Goal: Information Seeking & Learning: Learn about a topic

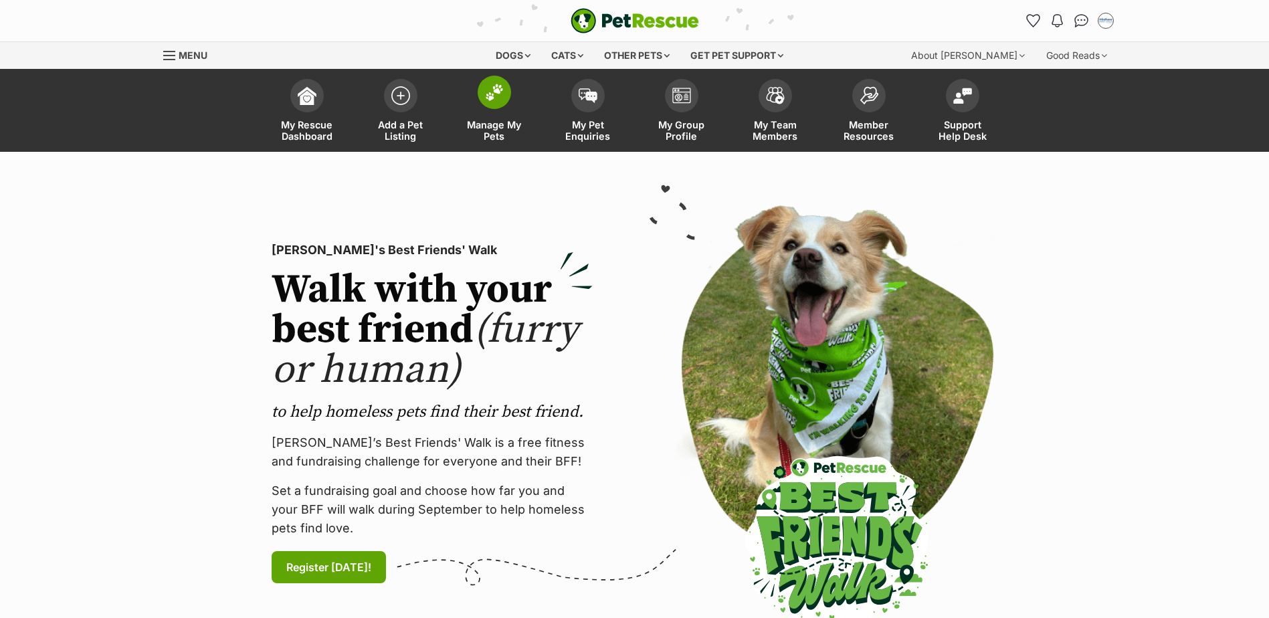
click at [502, 100] on img at bounding box center [494, 92] width 19 height 17
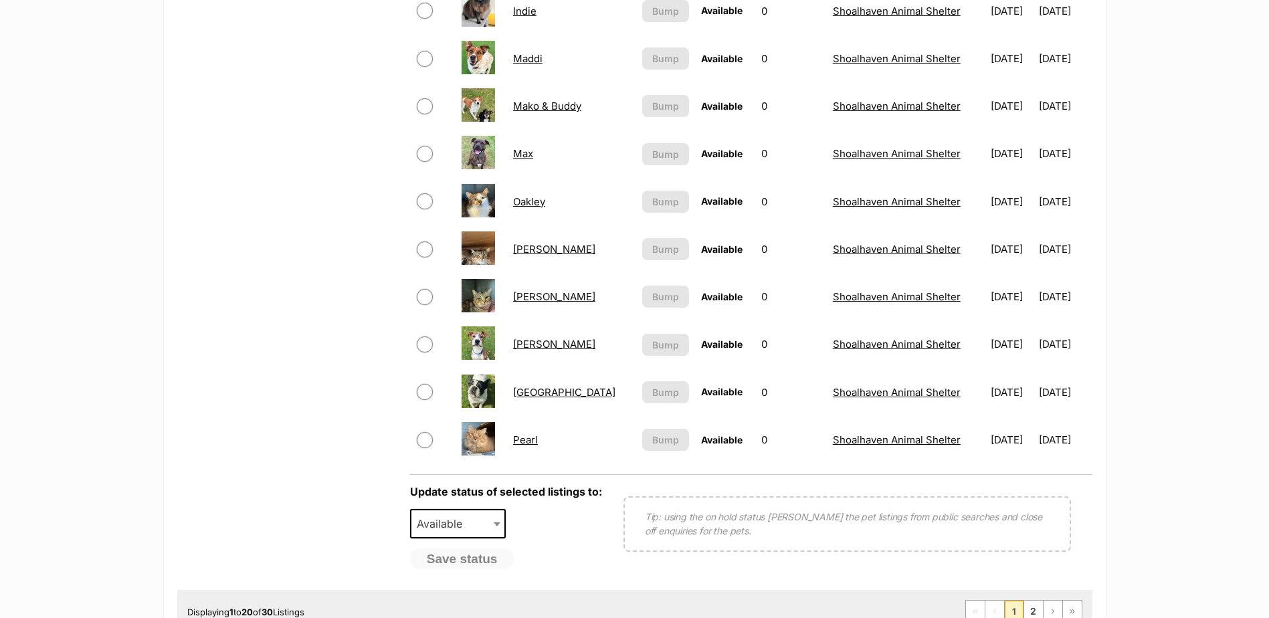
scroll to position [870, 0]
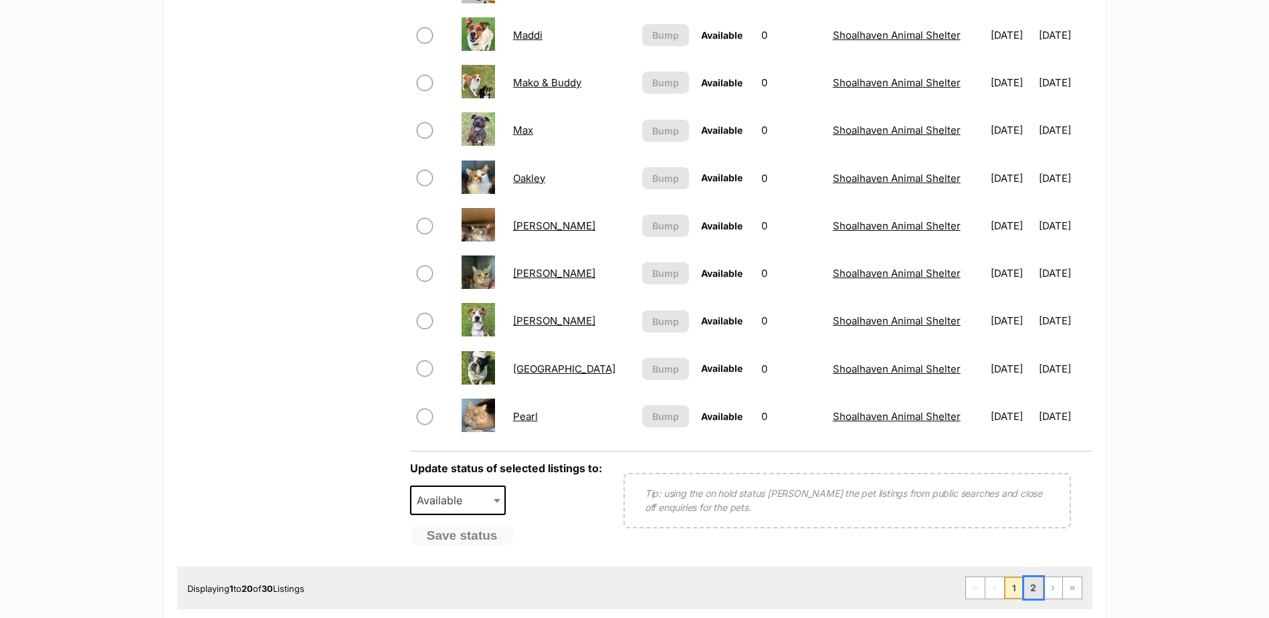
click at [1031, 589] on link "2" at bounding box center [1033, 587] width 19 height 21
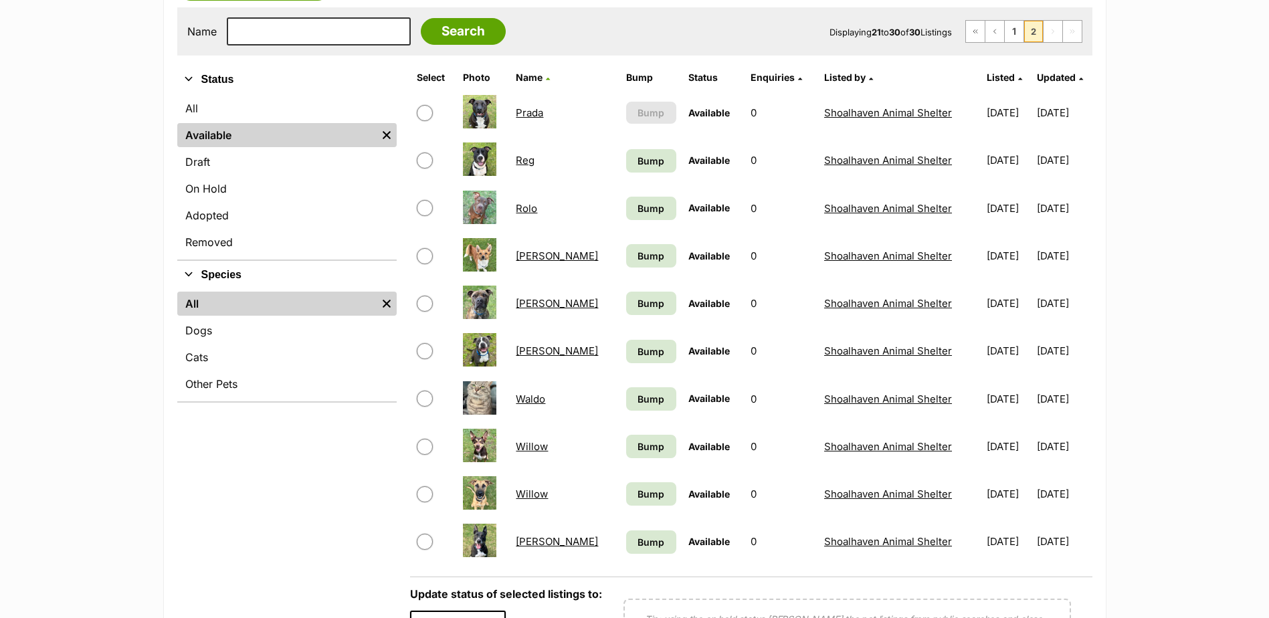
click at [528, 258] on link "Sally" at bounding box center [557, 256] width 82 height 13
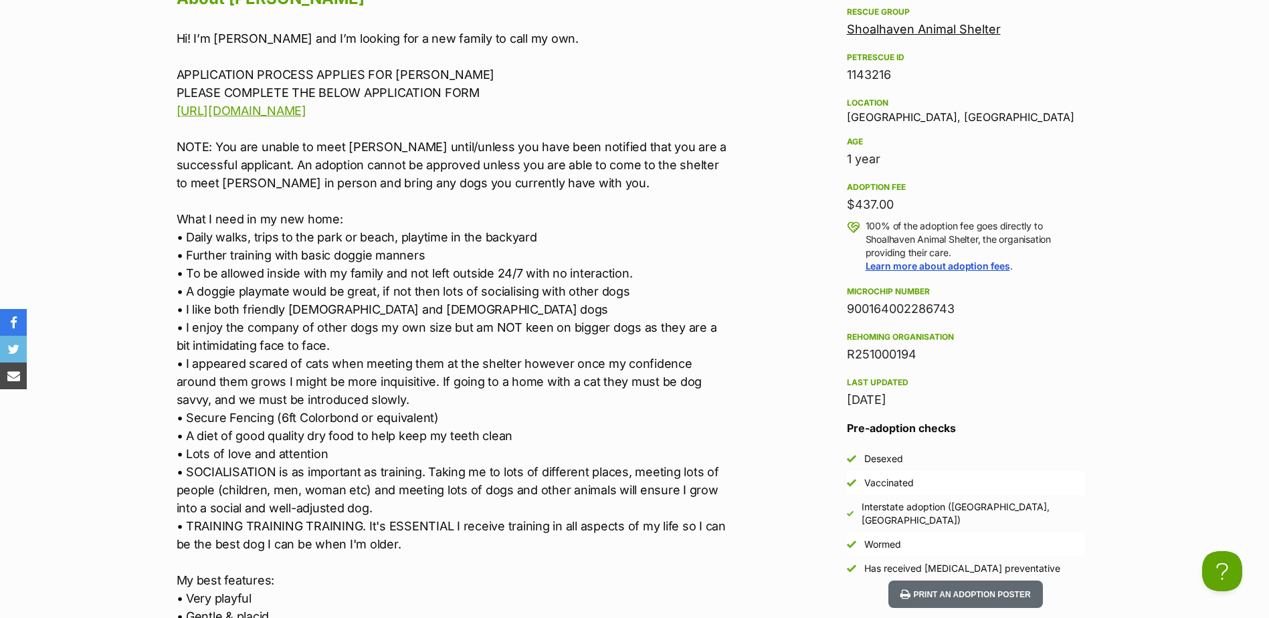
scroll to position [1204, 0]
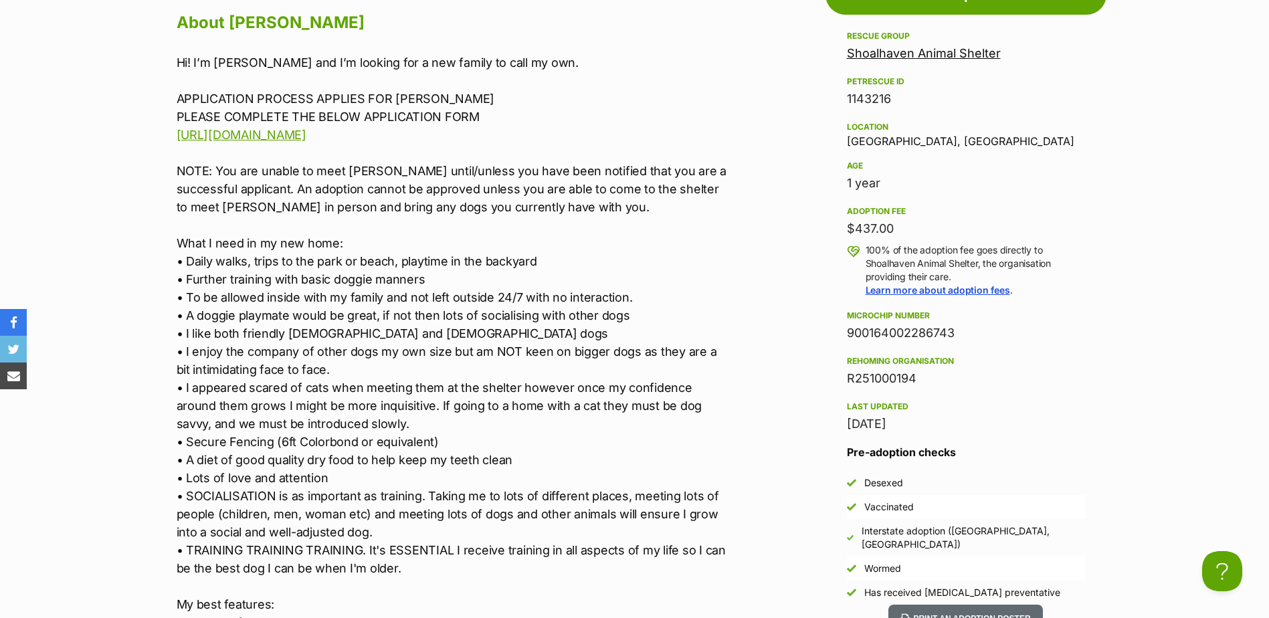
drag, startPoint x: 853, startPoint y: 231, endPoint x: 778, endPoint y: 227, distance: 75.0
drag, startPoint x: 778, startPoint y: 227, endPoint x: 732, endPoint y: 231, distance: 46.3
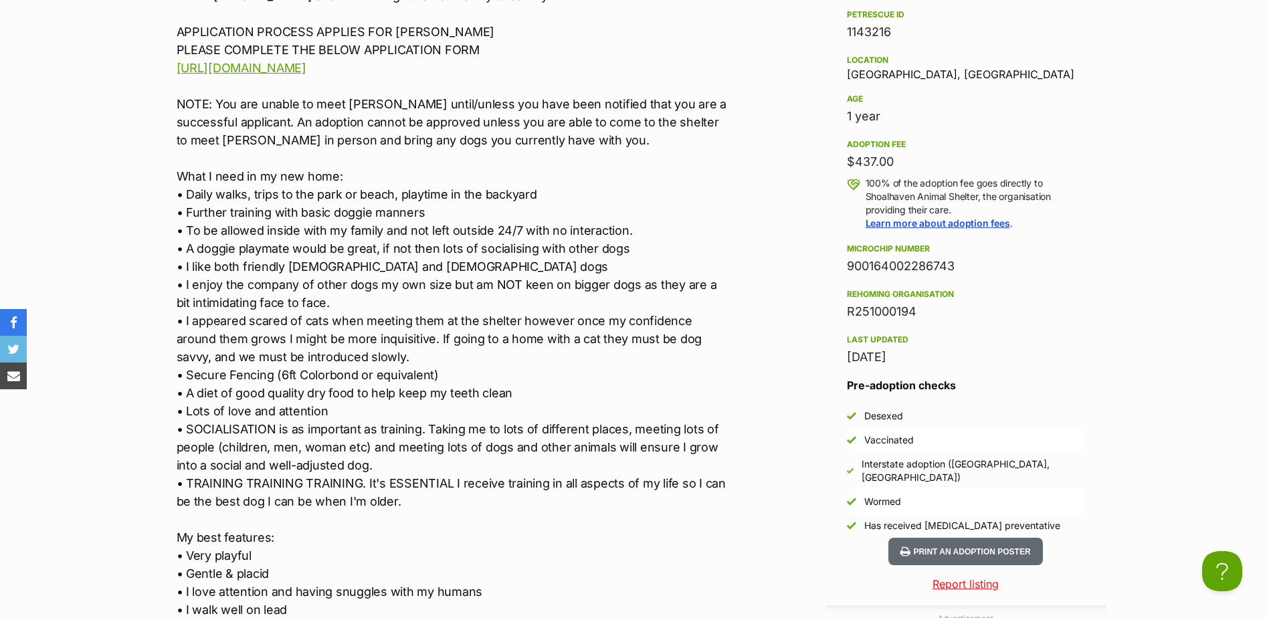
drag, startPoint x: 252, startPoint y: 369, endPoint x: 347, endPoint y: 568, distance: 221.1
click at [347, 568] on p "Hi! I’m Sally and I’m looking for a new family to call my own. APPLICATION PROC…" at bounding box center [453, 393] width 553 height 813
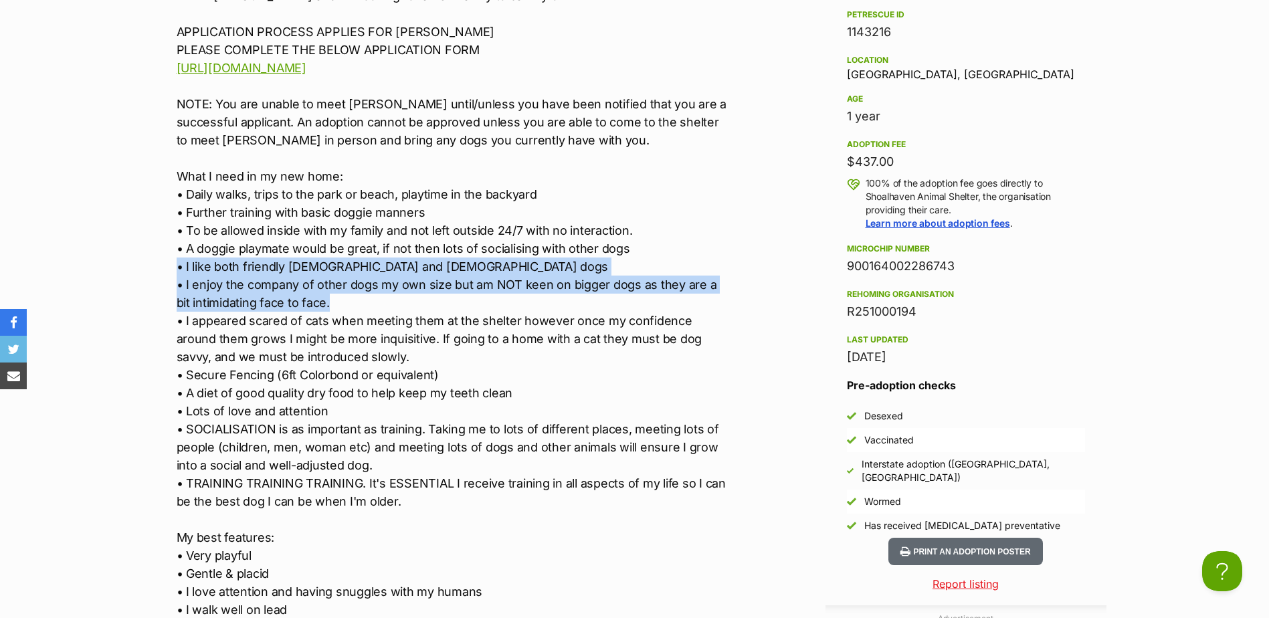
drag, startPoint x: 495, startPoint y: 274, endPoint x: 598, endPoint y: 298, distance: 106.0
click at [598, 298] on p "Hi! I’m Sally and I’m looking for a new family to call my own. APPLICATION PROC…" at bounding box center [453, 393] width 553 height 813
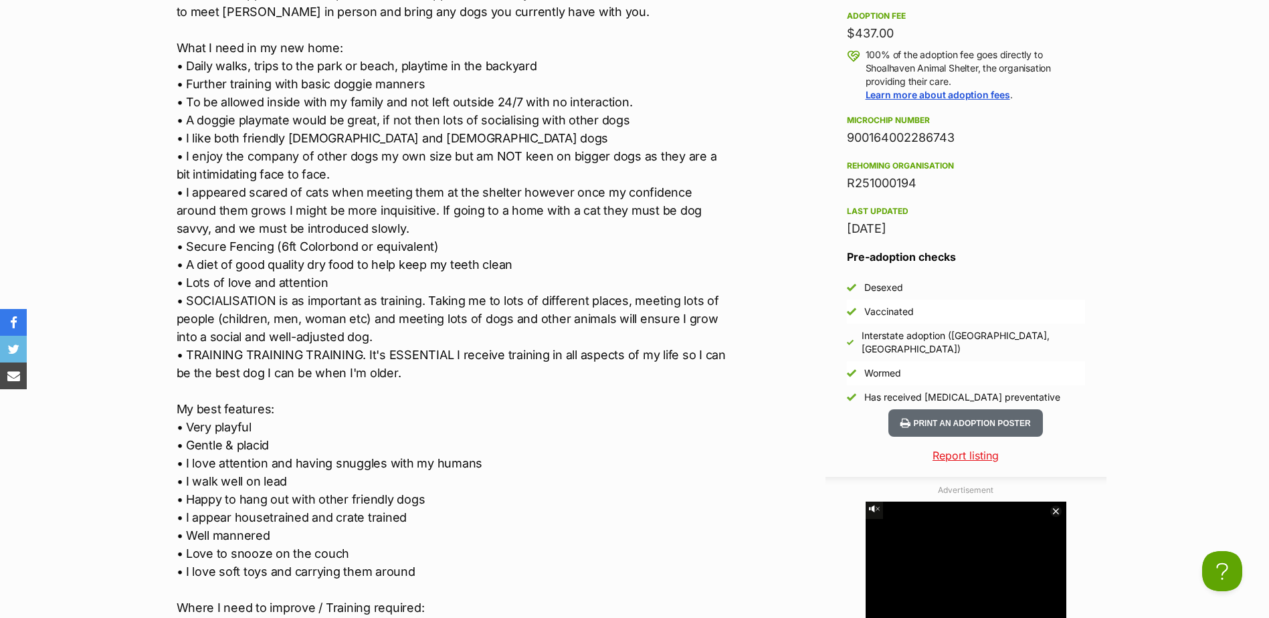
scroll to position [1405, 0]
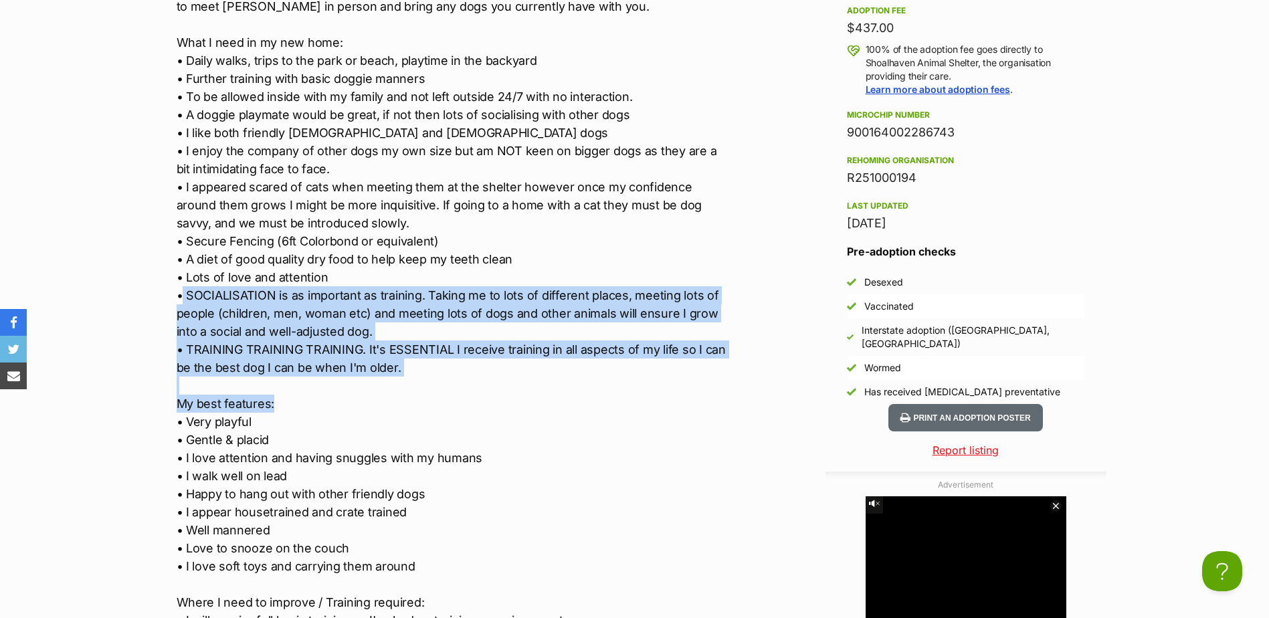
drag, startPoint x: 183, startPoint y: 292, endPoint x: 451, endPoint y: 404, distance: 290.0
click at [451, 404] on p "Hi! I’m Sally and I’m looking for a new family to call my own. APPLICATION PROC…" at bounding box center [453, 259] width 553 height 813
drag, startPoint x: 451, startPoint y: 404, endPoint x: 411, endPoint y: 393, distance: 40.9
click at [451, 403] on p "Hi! I’m Sally and I’m looking for a new family to call my own. APPLICATION PROC…" at bounding box center [453, 259] width 553 height 813
drag, startPoint x: 407, startPoint y: 367, endPoint x: 187, endPoint y: 293, distance: 231.6
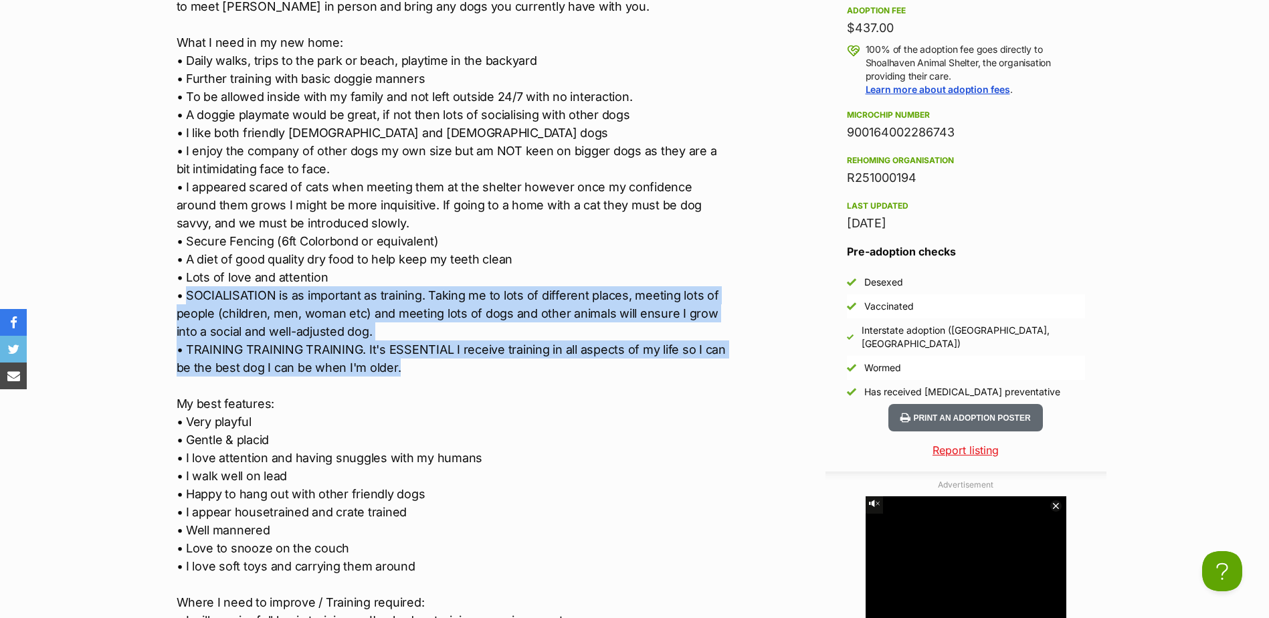
click at [187, 293] on p "Hi! I’m Sally and I’m looking for a new family to call my own. APPLICATION PROC…" at bounding box center [453, 259] width 553 height 813
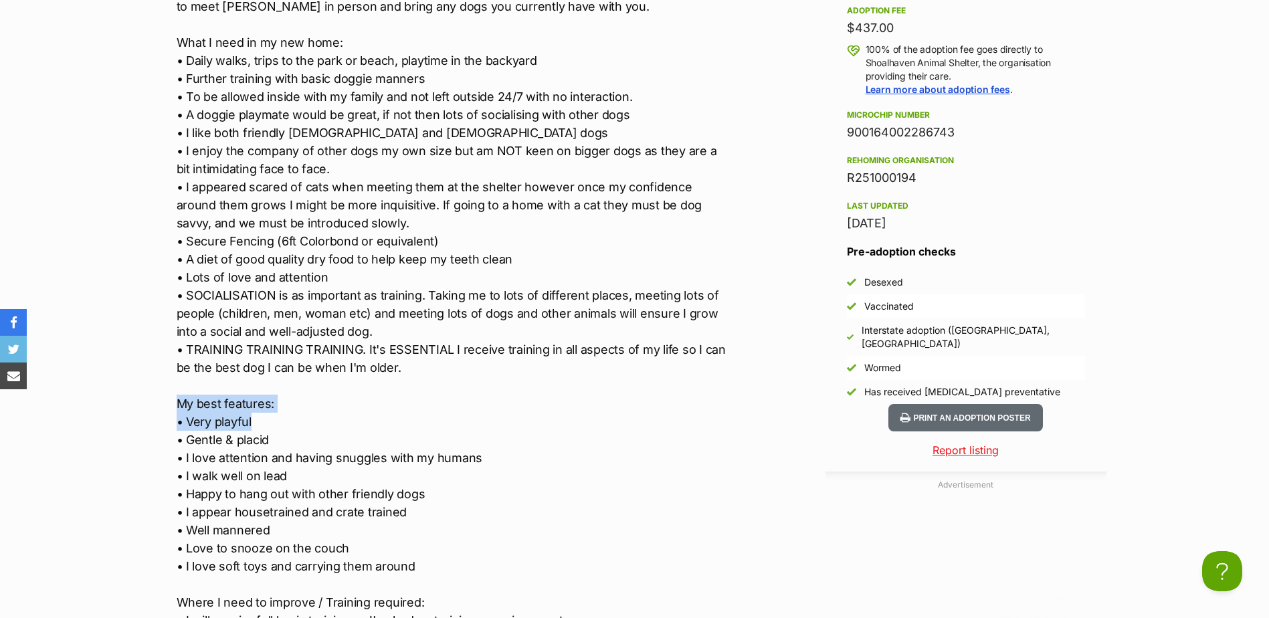
drag, startPoint x: 187, startPoint y: 293, endPoint x: 606, endPoint y: 409, distance: 434.5
click at [606, 409] on p "Hi! I’m Sally and I’m looking for a new family to call my own. APPLICATION PROC…" at bounding box center [453, 259] width 553 height 813
drag, startPoint x: 606, startPoint y: 409, endPoint x: 595, endPoint y: 361, distance: 49.5
click at [595, 361] on p "Hi! I’m Sally and I’m looking for a new family to call my own. APPLICATION PROC…" at bounding box center [453, 259] width 553 height 813
click at [562, 388] on p "Hi! I’m Sally and I’m looking for a new family to call my own. APPLICATION PROC…" at bounding box center [453, 259] width 553 height 813
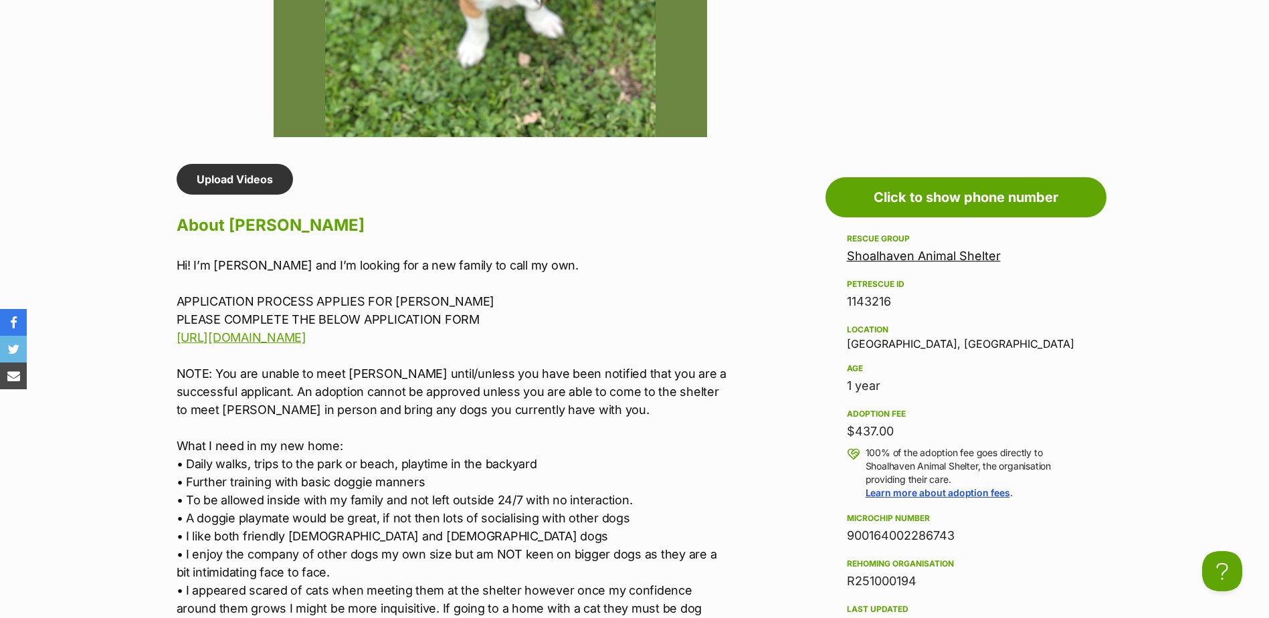
scroll to position [1137, 0]
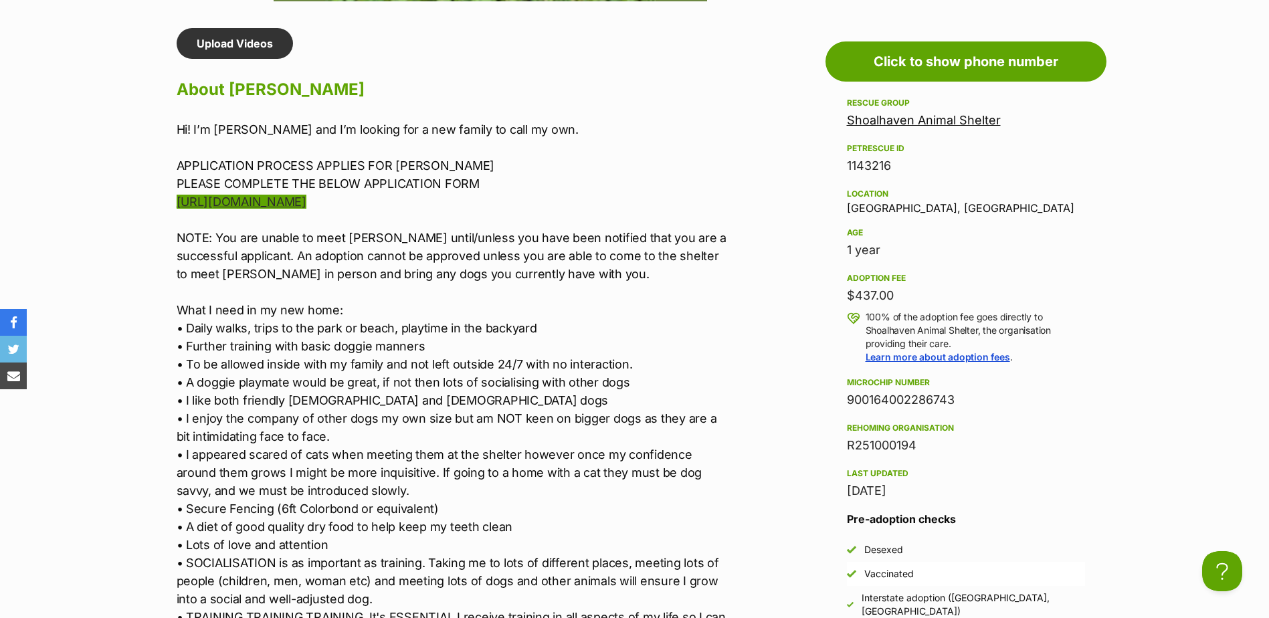
click at [306, 201] on link "https://forms.gle/4aF143pNd2MnYT39A" at bounding box center [242, 202] width 130 height 14
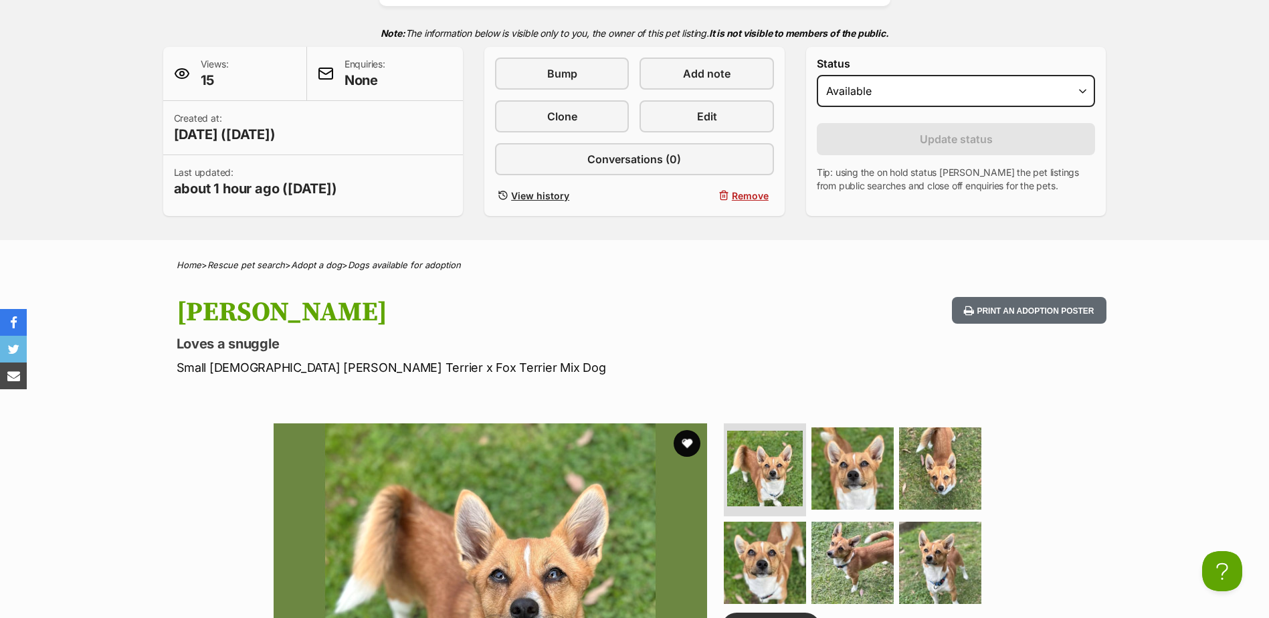
scroll to position [268, 0]
